Goal: Task Accomplishment & Management: Use online tool/utility

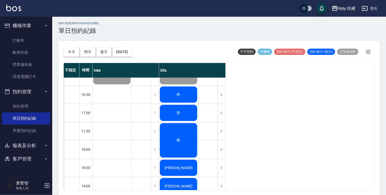
scroll to position [132, 0]
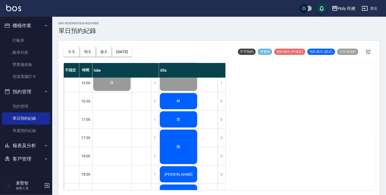
click at [187, 101] on div "林" at bounding box center [178, 101] width 39 height 18
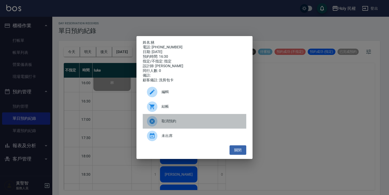
click at [216, 124] on span "取消預約" at bounding box center [201, 120] width 80 height 5
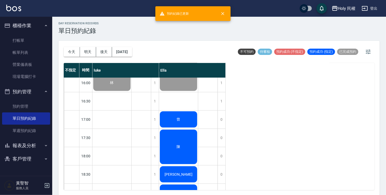
click at [196, 125] on div "曾" at bounding box center [178, 120] width 39 height 18
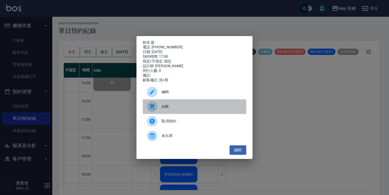
click at [190, 109] on span "結帳" at bounding box center [201, 106] width 80 height 5
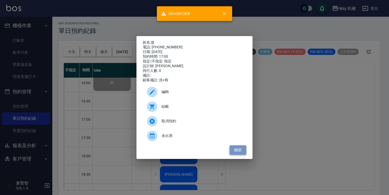
click at [245, 152] on button "關閉" at bounding box center [237, 150] width 17 height 10
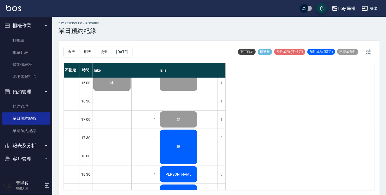
click at [178, 158] on div "陳" at bounding box center [178, 147] width 39 height 36
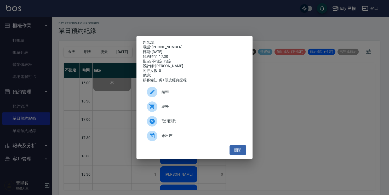
click at [169, 109] on span "結帳" at bounding box center [201, 106] width 80 height 5
click at [241, 148] on button "關閉" at bounding box center [237, 150] width 17 height 10
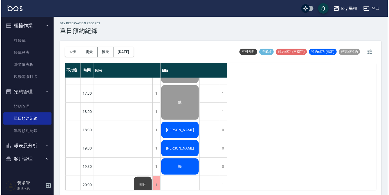
scroll to position [184, 0]
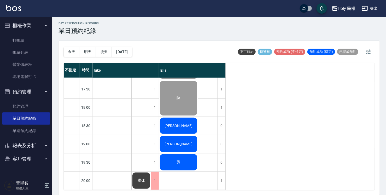
click at [172, 124] on div "洪" at bounding box center [178, 126] width 39 height 18
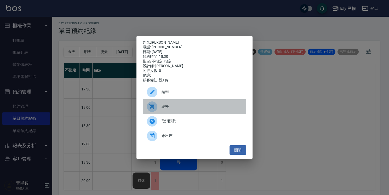
click at [169, 106] on span "結帳" at bounding box center [201, 106] width 80 height 5
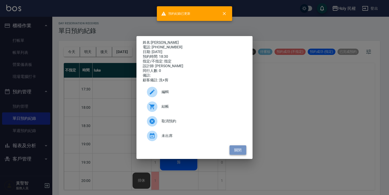
click at [238, 151] on button "關閉" at bounding box center [237, 150] width 17 height 10
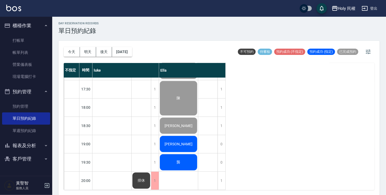
click at [173, 142] on span "李婧伊" at bounding box center [179, 144] width 30 height 4
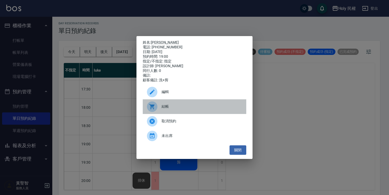
click at [168, 109] on span "結帳" at bounding box center [201, 106] width 80 height 5
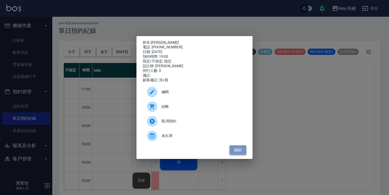
click at [241, 150] on button "關閉" at bounding box center [237, 150] width 17 height 10
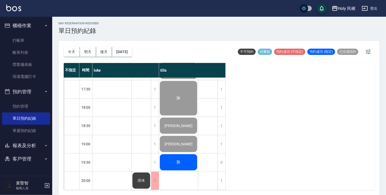
click at [186, 164] on div "龔" at bounding box center [178, 162] width 39 height 18
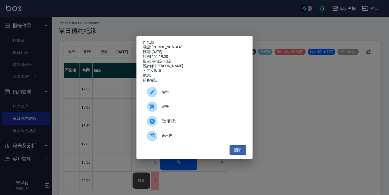
click at [188, 106] on span "結帳" at bounding box center [201, 106] width 80 height 5
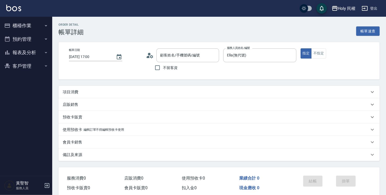
type input "2025/09/20 17:00"
type input "Ella(無代號)"
click at [117, 89] on div "項目消費" at bounding box center [216, 91] width 307 height 5
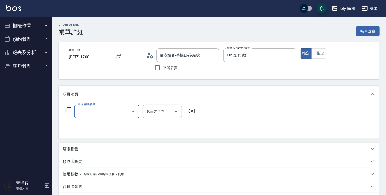
type input "曾/0955596011/"
click at [121, 113] on input "服務名稱/代號" at bounding box center [103, 111] width 53 height 9
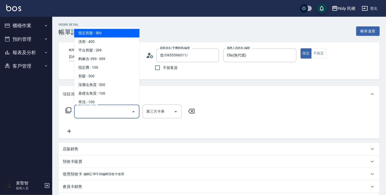
click at [114, 31] on span "指定剪髮 - 500" at bounding box center [106, 33] width 65 height 9
type input "指定剪髮(1)"
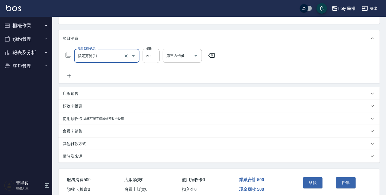
scroll to position [78, 0]
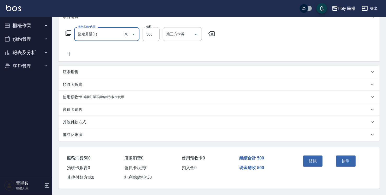
click at [161, 138] on div "備註及來源" at bounding box center [219, 134] width 321 height 13
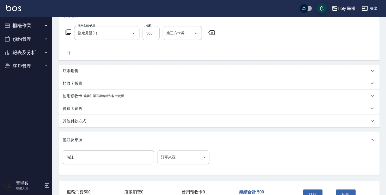
click at [175, 153] on body "Holy 民權 登出 櫃檯作業 打帳單 帳單列表 營業儀表板 現場電腦打卡 預約管理 預約管理 單日預約紀錄 單週預約紀錄 報表及分析 報表目錄 店家日報表 …" at bounding box center [193, 75] width 386 height 307
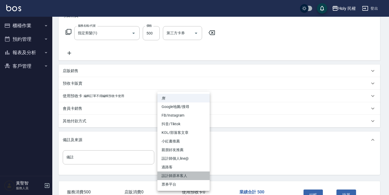
click at [187, 174] on li "設計師原本客人" at bounding box center [183, 175] width 52 height 9
type input "設計師原本客人"
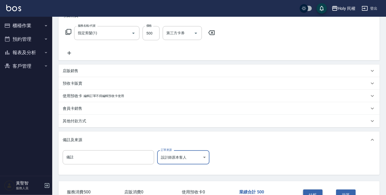
click at [320, 193] on button "結帳" at bounding box center [313, 194] width 20 height 11
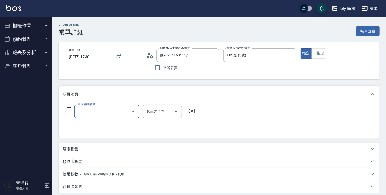
click at [98, 114] on input "服務名稱/代號" at bounding box center [103, 111] width 53 height 9
click at [98, 160] on div "預收卡販賣" at bounding box center [216, 161] width 307 height 5
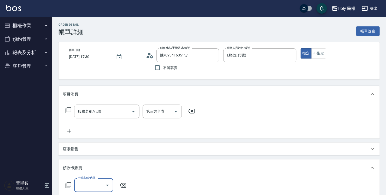
scroll to position [52, 0]
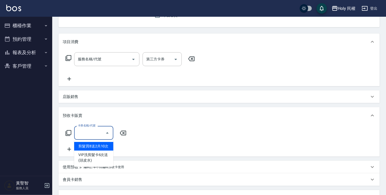
click at [100, 131] on input "卡券名稱/代號" at bounding box center [90, 132] width 27 height 9
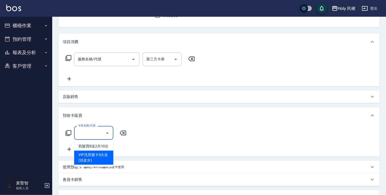
click at [103, 151] on span "VIP洗剪髮卡6次送(頭皮水)" at bounding box center [93, 157] width 39 height 14
type input "VIP洗剪髮卡6次送(頭皮水)(C002)"
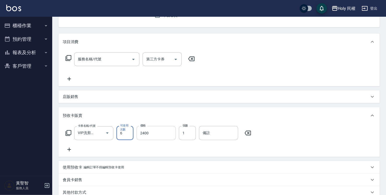
click at [154, 131] on input "2400" at bounding box center [156, 133] width 39 height 14
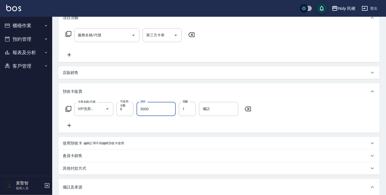
scroll to position [131, 0]
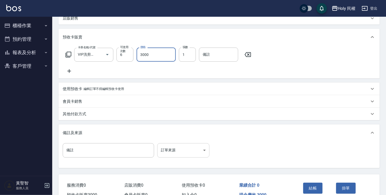
type input "3000"
click at [171, 151] on body "Holy 民權 登出 櫃檯作業 打帳單 帳單列表 營業儀表板 現場電腦打卡 預約管理 預約管理 單日預約紀錄 單週預約紀錄 報表及分析 報表目錄 店家日報表 …" at bounding box center [193, 45] width 386 height 353
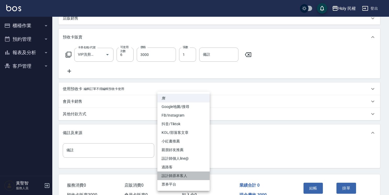
click at [181, 176] on li "設計師原本客人" at bounding box center [183, 175] width 52 height 9
type input "設計師原本客人"
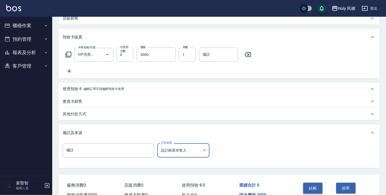
click at [314, 187] on button "結帳" at bounding box center [313, 188] width 20 height 11
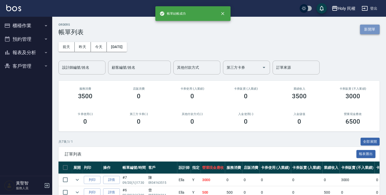
click at [367, 32] on button "新開單" at bounding box center [370, 30] width 20 height 10
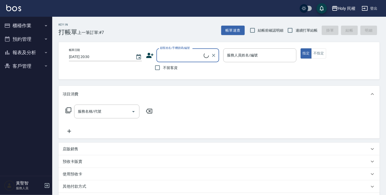
click at [199, 57] on input "顧客姓名/手機號碼/編號" at bounding box center [181, 55] width 45 height 9
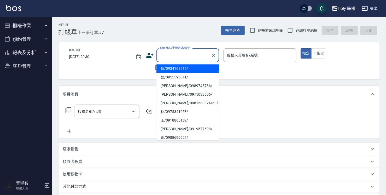
click at [200, 70] on li "陳/0934163515/" at bounding box center [187, 68] width 63 height 9
type input "陳/0934163515/"
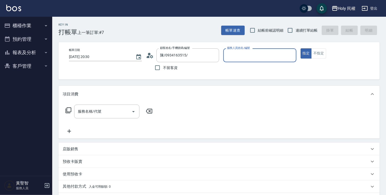
type input "Ella(無代號)"
click at [94, 112] on input "服務名稱/代號" at bounding box center [103, 111] width 53 height 9
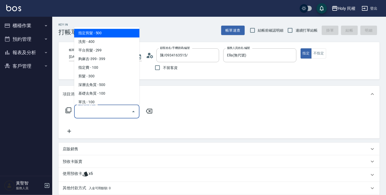
click at [90, 36] on span "指定剪髮 - 500" at bounding box center [106, 33] width 65 height 9
type input "指定剪髮(1)"
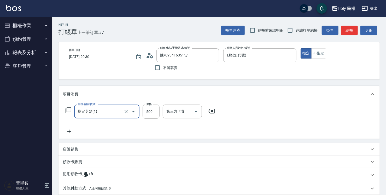
click at [131, 110] on icon "Open" at bounding box center [133, 111] width 6 height 6
click at [68, 131] on icon at bounding box center [69, 132] width 4 height 4
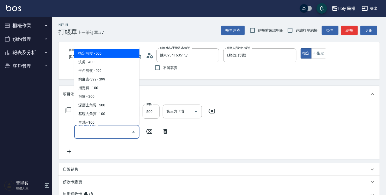
click at [99, 131] on input "服務名稱/代號" at bounding box center [103, 131] width 53 height 9
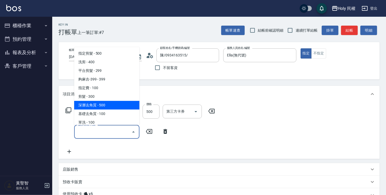
click at [103, 106] on span "深層去角質 - 500" at bounding box center [106, 105] width 65 height 9
type input "深層去角質(sh)"
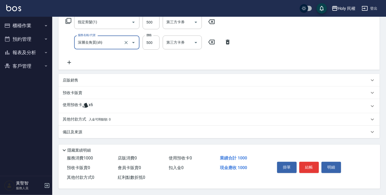
scroll to position [91, 0]
click at [84, 118] on p "其他付款方式 入金可用餘額: 0" at bounding box center [87, 120] width 48 height 6
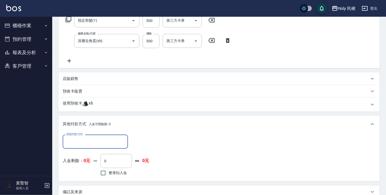
scroll to position [0, 0]
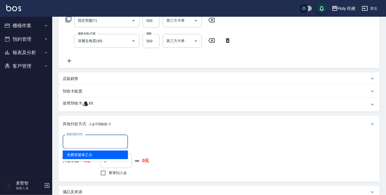
click at [99, 141] on input "其他付款方式" at bounding box center [95, 141] width 61 height 9
click at [104, 153] on span "免費剪髮卷乙次" at bounding box center [95, 154] width 65 height 9
type input "免費剪髮卷乙次"
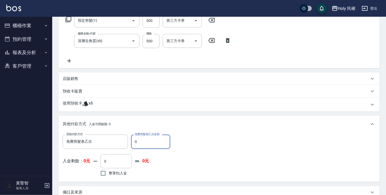
click at [138, 144] on input "0" at bounding box center [150, 142] width 39 height 14
drag, startPoint x: 137, startPoint y: 144, endPoint x: 131, endPoint y: 144, distance: 5.5
click at [131, 144] on input "0" at bounding box center [150, 142] width 39 height 14
click at [136, 143] on input "0" at bounding box center [150, 142] width 39 height 14
click at [137, 143] on input "0" at bounding box center [150, 142] width 39 height 14
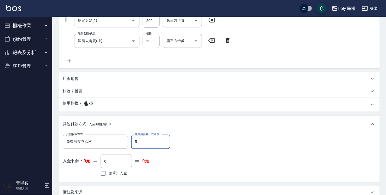
type input "500"
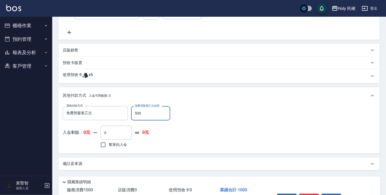
scroll to position [153, 0]
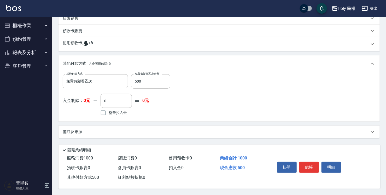
click at [205, 132] on div "備註及來源" at bounding box center [216, 131] width 307 height 5
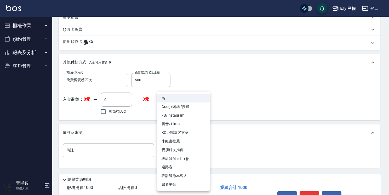
click at [175, 147] on body "Holy 民權 登出 櫃檯作業 打帳單 帳單列表 營業儀表板 現場電腦打卡 預約管理 預約管理 單日預約紀錄 單週預約紀錄 報表及分析 報表目錄 店家日報表 …" at bounding box center [194, 35] width 389 height 377
click at [187, 172] on li "設計師原本客人" at bounding box center [183, 175] width 52 height 9
type input "設計師原本客人"
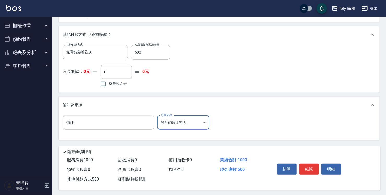
scroll to position [183, 0]
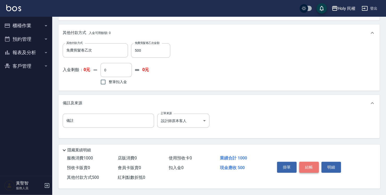
click at [305, 166] on button "結帳" at bounding box center [309, 167] width 20 height 11
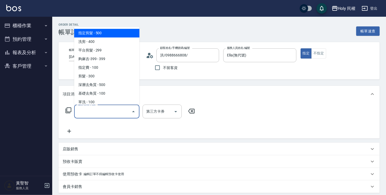
click at [95, 35] on span "指定剪髮 - 500" at bounding box center [106, 33] width 65 height 9
type input "指定剪髮(1)"
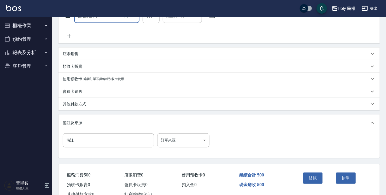
scroll to position [104, 0]
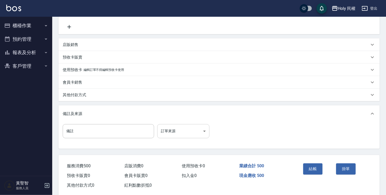
click at [176, 132] on body "Holy 民權 登出 櫃檯作業 打帳單 帳單列表 營業儀表板 現場電腦打卡 預約管理 預約管理 單日預約紀錄 單週預約紀錄 報表及分析 報表目錄 店家日報表 …" at bounding box center [193, 49] width 386 height 307
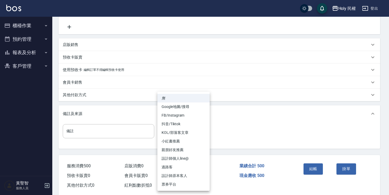
click at [186, 177] on li "設計師原本客人" at bounding box center [183, 175] width 52 height 9
type input "設計師原本客人"
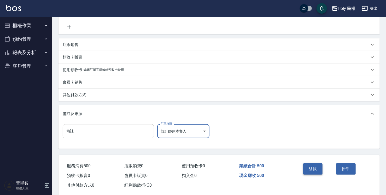
click at [314, 167] on button "結帳" at bounding box center [313, 168] width 20 height 11
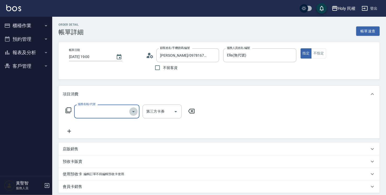
drag, startPoint x: 135, startPoint y: 112, endPoint x: 129, endPoint y: 105, distance: 9.3
click at [135, 112] on icon "Open" at bounding box center [133, 111] width 6 height 6
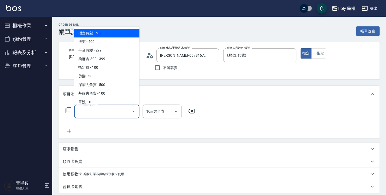
click at [121, 37] on span "指定剪髮 - 500" at bounding box center [106, 33] width 65 height 9
type input "指定剪髮(1)"
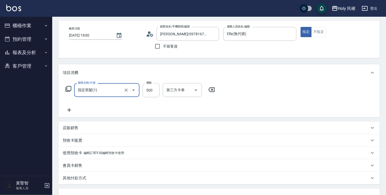
scroll to position [52, 0]
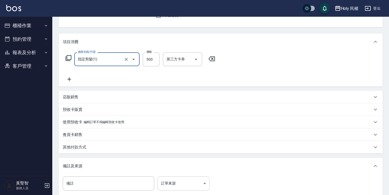
click at [198, 187] on body "Holy 民權 登出 櫃檯作業 打帳單 帳單列表 營業儀表板 現場電腦打卡 預約管理 預約管理 單日預約紀錄 單週預約紀錄 報表及分析 報表目錄 店家日報表 …" at bounding box center [194, 101] width 389 height 307
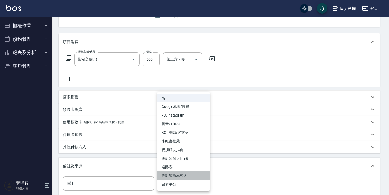
click at [196, 176] on li "設計師原本客人" at bounding box center [183, 175] width 52 height 9
type input "設計師原本客人"
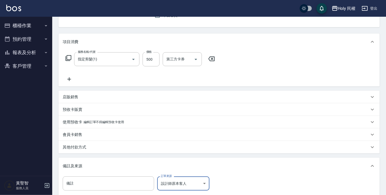
scroll to position [104, 0]
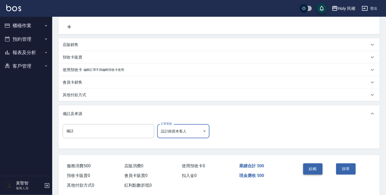
click at [310, 169] on button "結帳" at bounding box center [313, 168] width 20 height 11
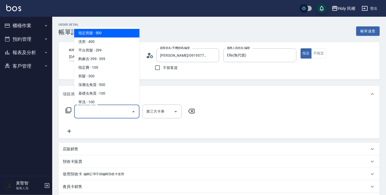
click at [110, 36] on span "指定剪髮 - 500" at bounding box center [106, 33] width 65 height 9
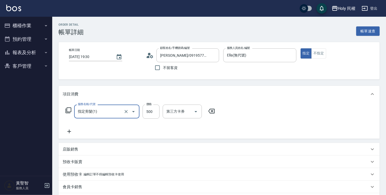
click at [133, 110] on icon "Open" at bounding box center [133, 111] width 6 height 6
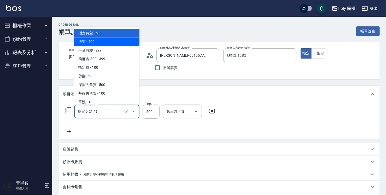
click at [112, 43] on span "洗剪 - 400" at bounding box center [106, 41] width 65 height 9
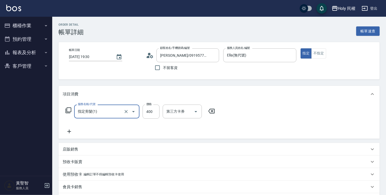
type input "洗剪(3)"
type input "400"
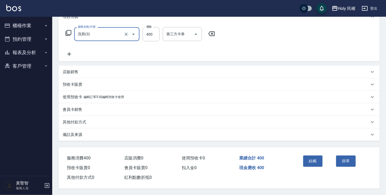
scroll to position [79, 0]
click at [190, 135] on div "備註及來源" at bounding box center [216, 134] width 307 height 5
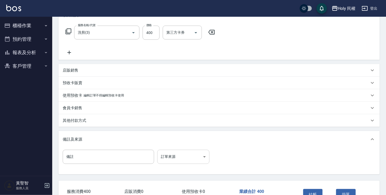
click at [164, 156] on body "Holy 民權 登出 櫃檯作業 打帳單 帳單列表 營業儀表板 現場電腦打卡 預約管理 預約管理 單日預約紀錄 單週預約紀錄 報表及分析 報表目錄 店家日報表 …" at bounding box center [193, 74] width 386 height 307
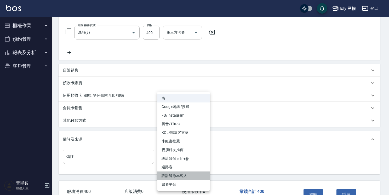
click at [177, 177] on li "設計師原本客人" at bounding box center [183, 175] width 52 height 9
type input "設計師原本客人"
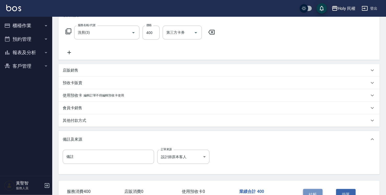
click at [316, 190] on button "結帳" at bounding box center [313, 194] width 20 height 11
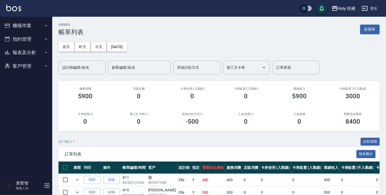
click at [11, 24] on button "櫃檯作業" at bounding box center [26, 26] width 48 height 14
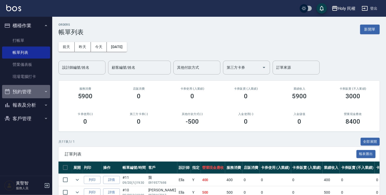
click at [37, 93] on button "預約管理" at bounding box center [26, 92] width 48 height 14
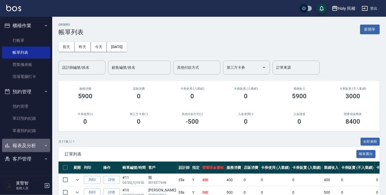
click at [46, 145] on icon "button" at bounding box center [46, 145] width 4 height 4
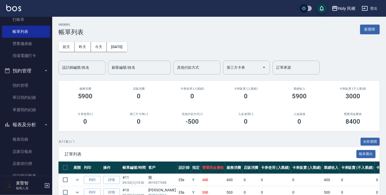
scroll to position [52, 0]
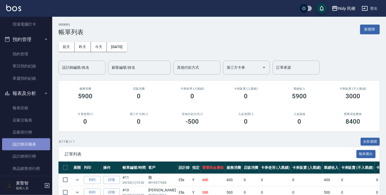
click at [34, 142] on link "設計師日報表" at bounding box center [26, 144] width 48 height 12
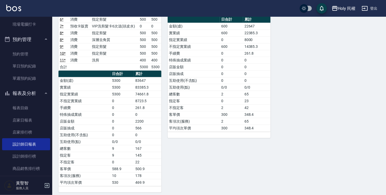
scroll to position [85, 0]
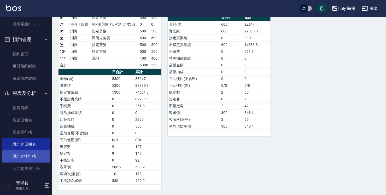
click at [39, 158] on link "設計師排行榜" at bounding box center [26, 156] width 48 height 12
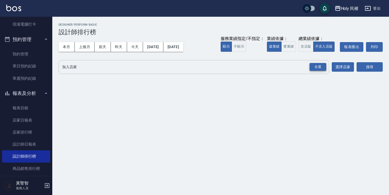
click at [319, 67] on div "全選" at bounding box center [317, 67] width 17 height 8
click at [372, 66] on button "搜尋" at bounding box center [369, 67] width 26 height 10
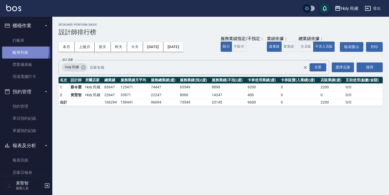
click at [18, 51] on link "帳單列表" at bounding box center [26, 53] width 48 height 12
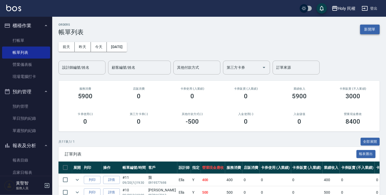
click at [374, 29] on button "新開單" at bounding box center [370, 30] width 20 height 10
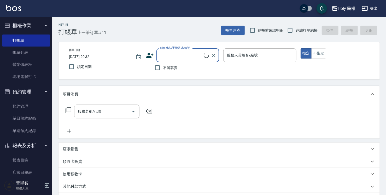
click at [161, 56] on input "顧客姓名/手機號碼/編號" at bounding box center [181, 55] width 45 height 9
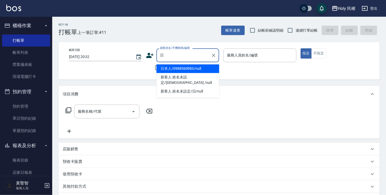
click at [210, 66] on li "日本人/0988560983/null" at bounding box center [187, 68] width 63 height 9
type input "日本人/0988560983/null"
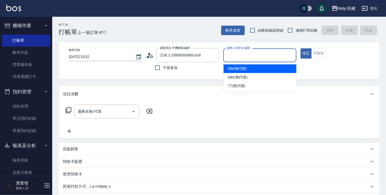
click at [256, 51] on input "服務人員姓名/編號" at bounding box center [260, 55] width 68 height 9
click at [254, 68] on div "Ella (無代號)" at bounding box center [260, 68] width 73 height 9
type input "Ella(無代號)"
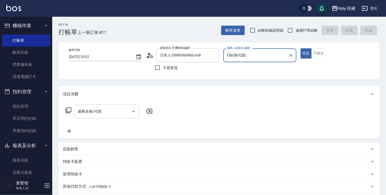
click at [123, 111] on input "服務名稱/代號" at bounding box center [103, 111] width 53 height 9
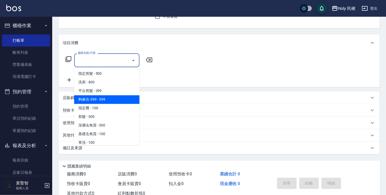
scroll to position [52, 0]
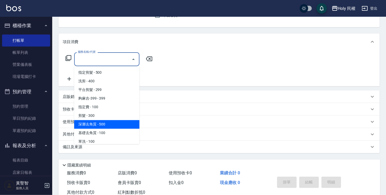
click at [109, 124] on span "深層去角質 - 500" at bounding box center [106, 124] width 65 height 9
type input "深層去角質(sh)"
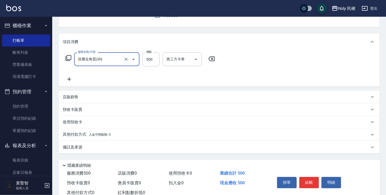
scroll to position [69, 0]
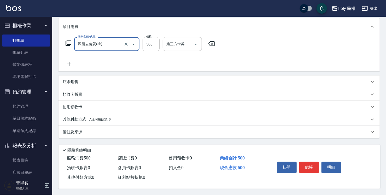
click at [309, 168] on button "結帳" at bounding box center [309, 167] width 20 height 11
